Goal: Transaction & Acquisition: Purchase product/service

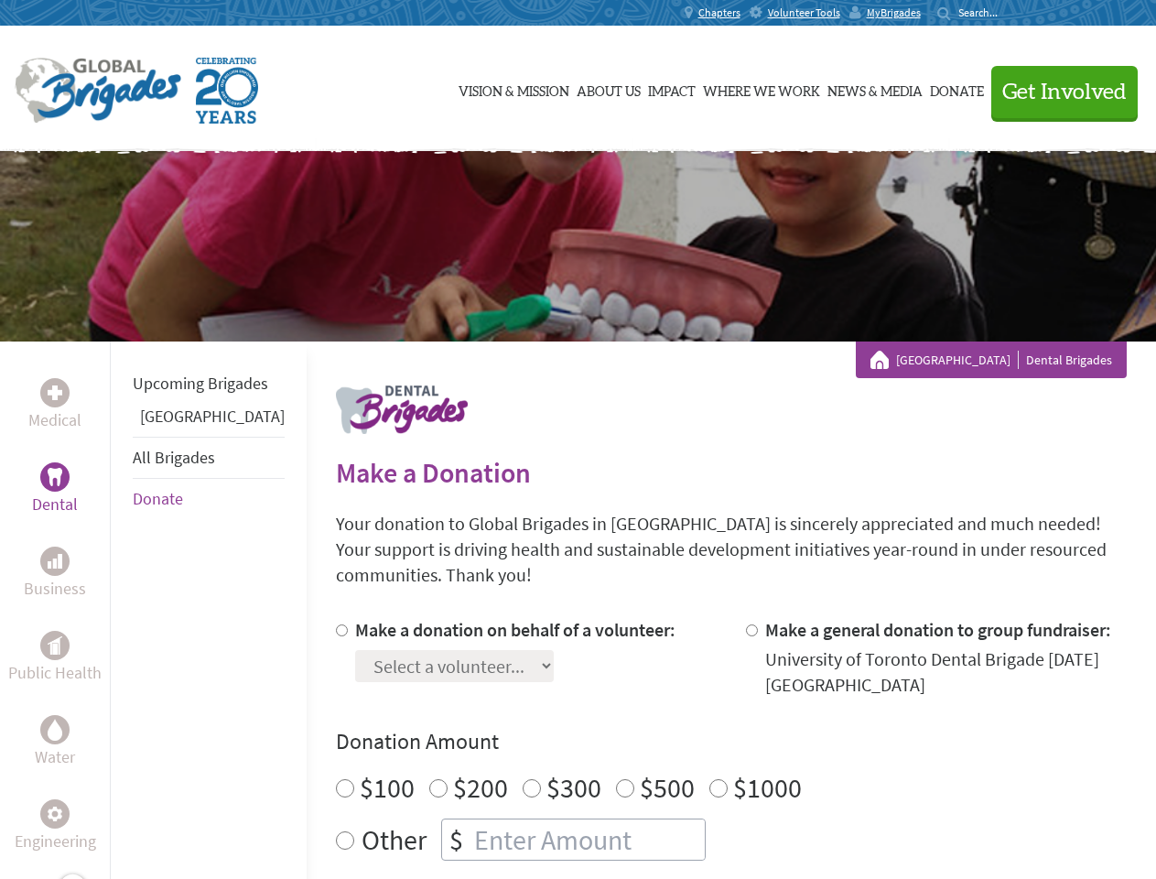
click at [1010, 13] on div "Search for:" at bounding box center [973, 12] width 73 height 15
click at [1056, 92] on span "Get Involved" at bounding box center [1064, 92] width 124 height 22
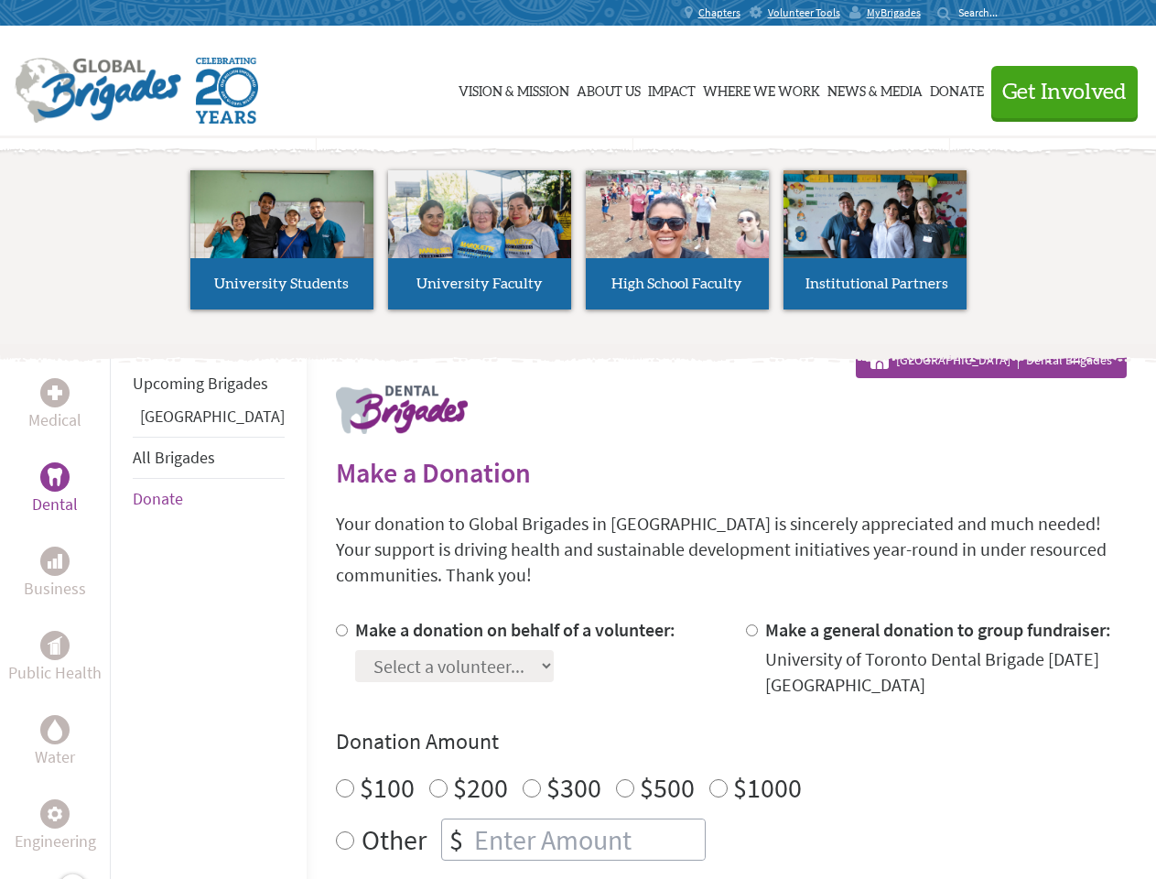
click at [578, 246] on li "High School Faculty" at bounding box center [677, 240] width 198 height 168
click at [121, 610] on div "Upcoming Brigades Panama All Brigades Donate" at bounding box center [208, 780] width 197 height 879
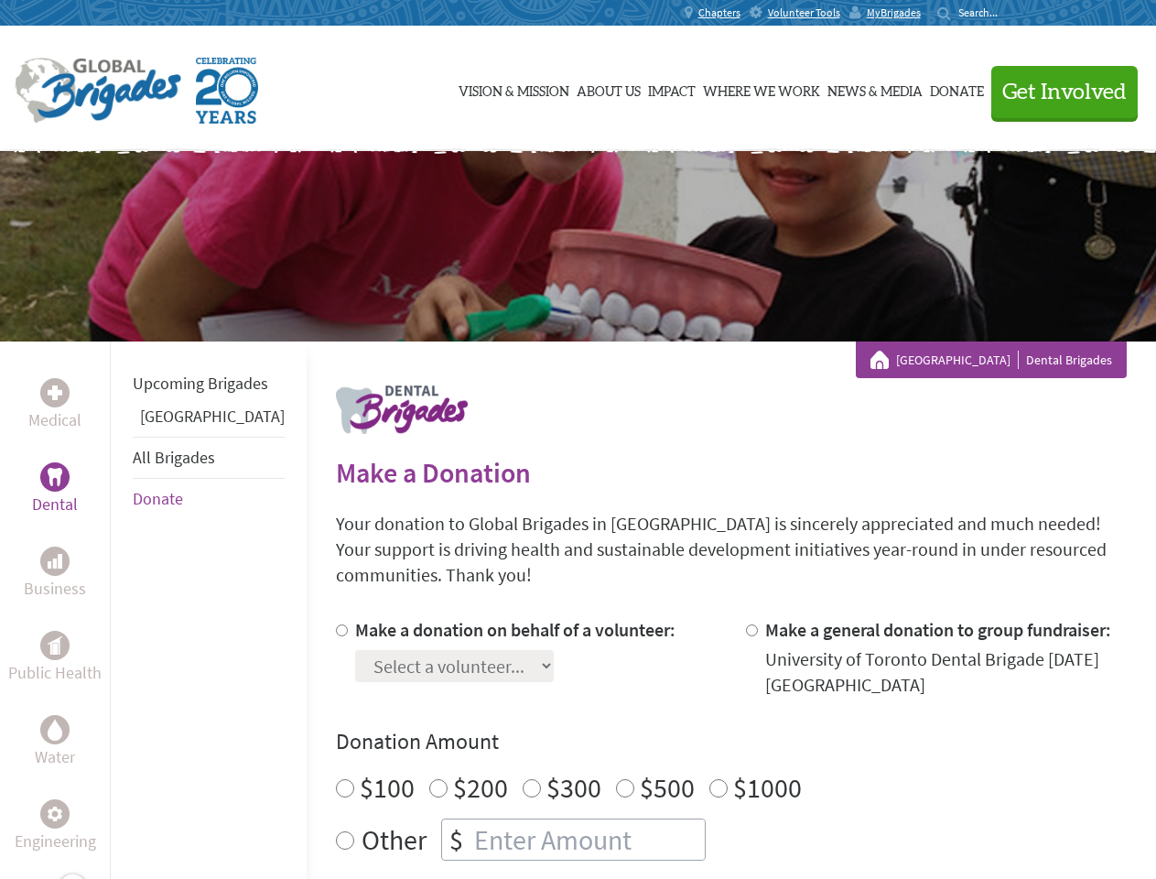
click at [699, 735] on div "Donation Amount $100 $200 $300 $500 $1000 Other $" at bounding box center [731, 794] width 791 height 134
click at [336, 624] on input "Make a donation on behalf of a volunteer:" at bounding box center [342, 630] width 12 height 12
radio input "true"
click at [746, 624] on input "Make a general donation to group fundraiser:" at bounding box center [752, 630] width 12 height 12
radio input "true"
